Goal: Information Seeking & Learning: Learn about a topic

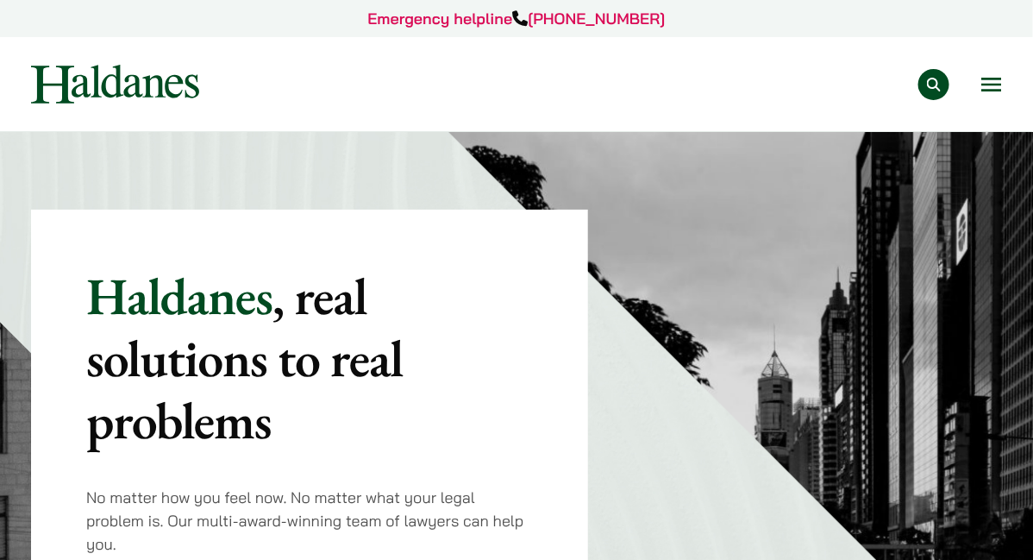
click at [0, 0] on link "Careers" at bounding box center [0, 0] width 0 height 0
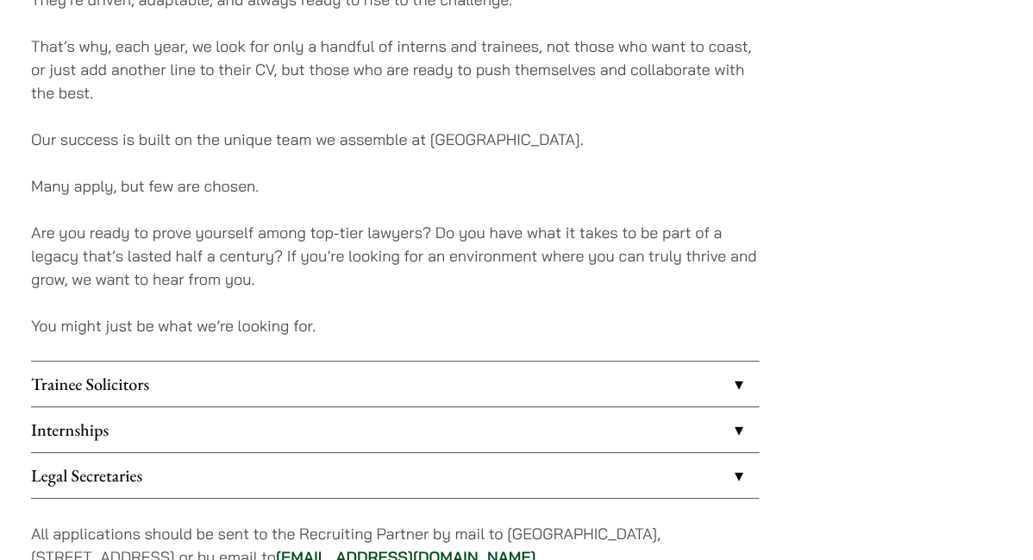
scroll to position [1405, 0]
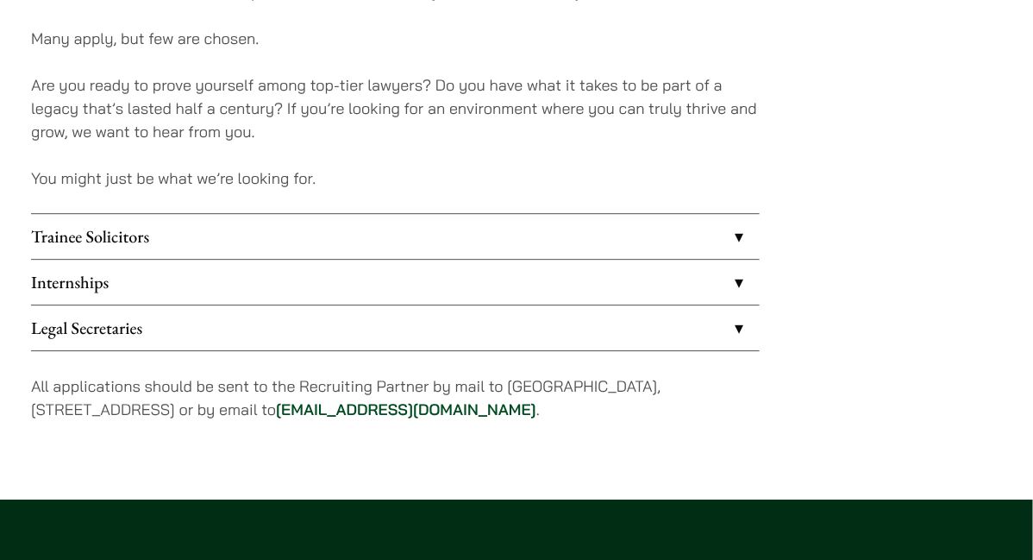
click at [116, 269] on link "Internships" at bounding box center [395, 282] width 729 height 45
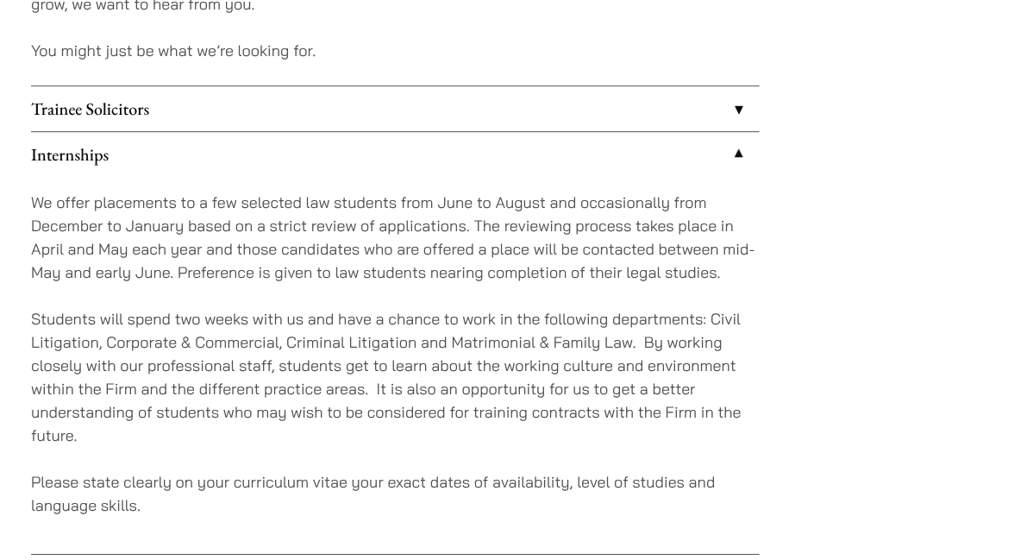
scroll to position [1597, 0]
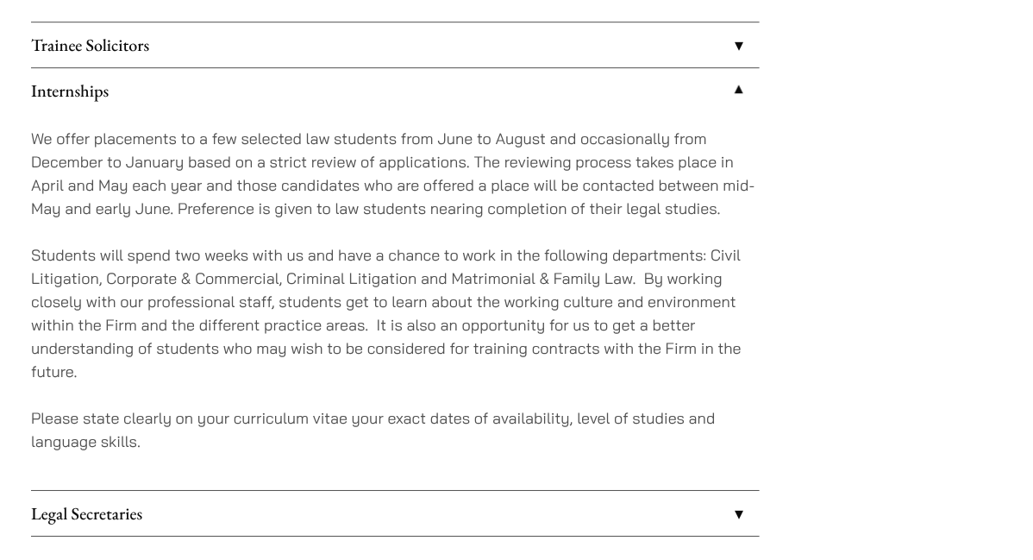
click at [490, 183] on p "We offer placements to a few selected law students from June to August and occa…" at bounding box center [395, 173] width 729 height 93
click at [401, 166] on p "We offer placements to a few selected law students from June to August and occa…" at bounding box center [395, 173] width 729 height 93
